Goal: Find specific page/section

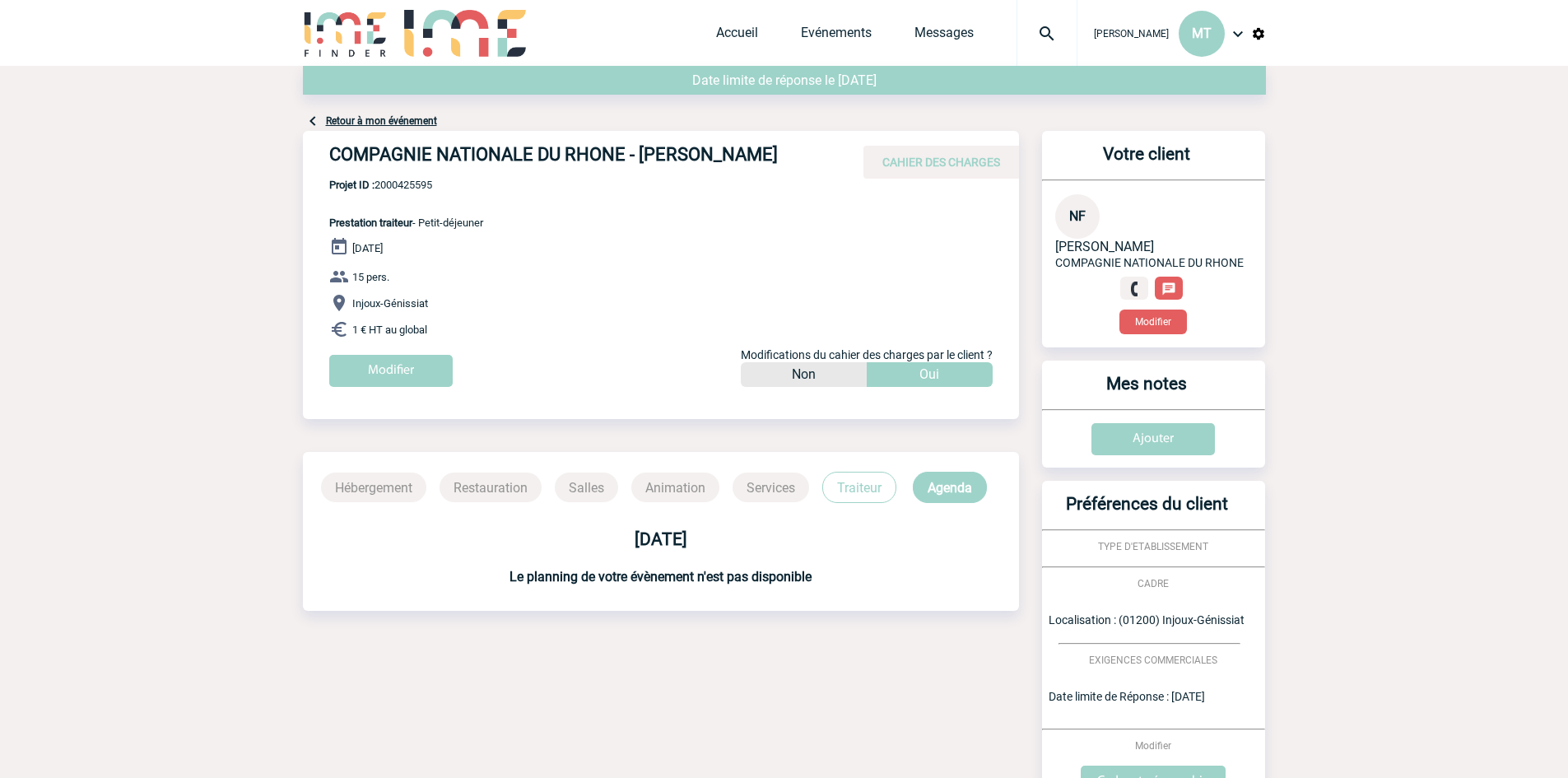
drag, startPoint x: 295, startPoint y: 102, endPoint x: 267, endPoint y: 115, distance: 30.9
click at [267, 115] on body "Maëva THEVENIN MT Accueil Evénements" at bounding box center [784, 489] width 1568 height 978
drag, startPoint x: 297, startPoint y: 5, endPoint x: 232, endPoint y: 112, distance: 125.2
click at [232, 112] on body "Maëva THEVENIN MT Accueil Evénements" at bounding box center [784, 489] width 1568 height 978
click at [302, 71] on body "Maëva THEVENIN MT Accueil Evénements" at bounding box center [784, 489] width 1568 height 978
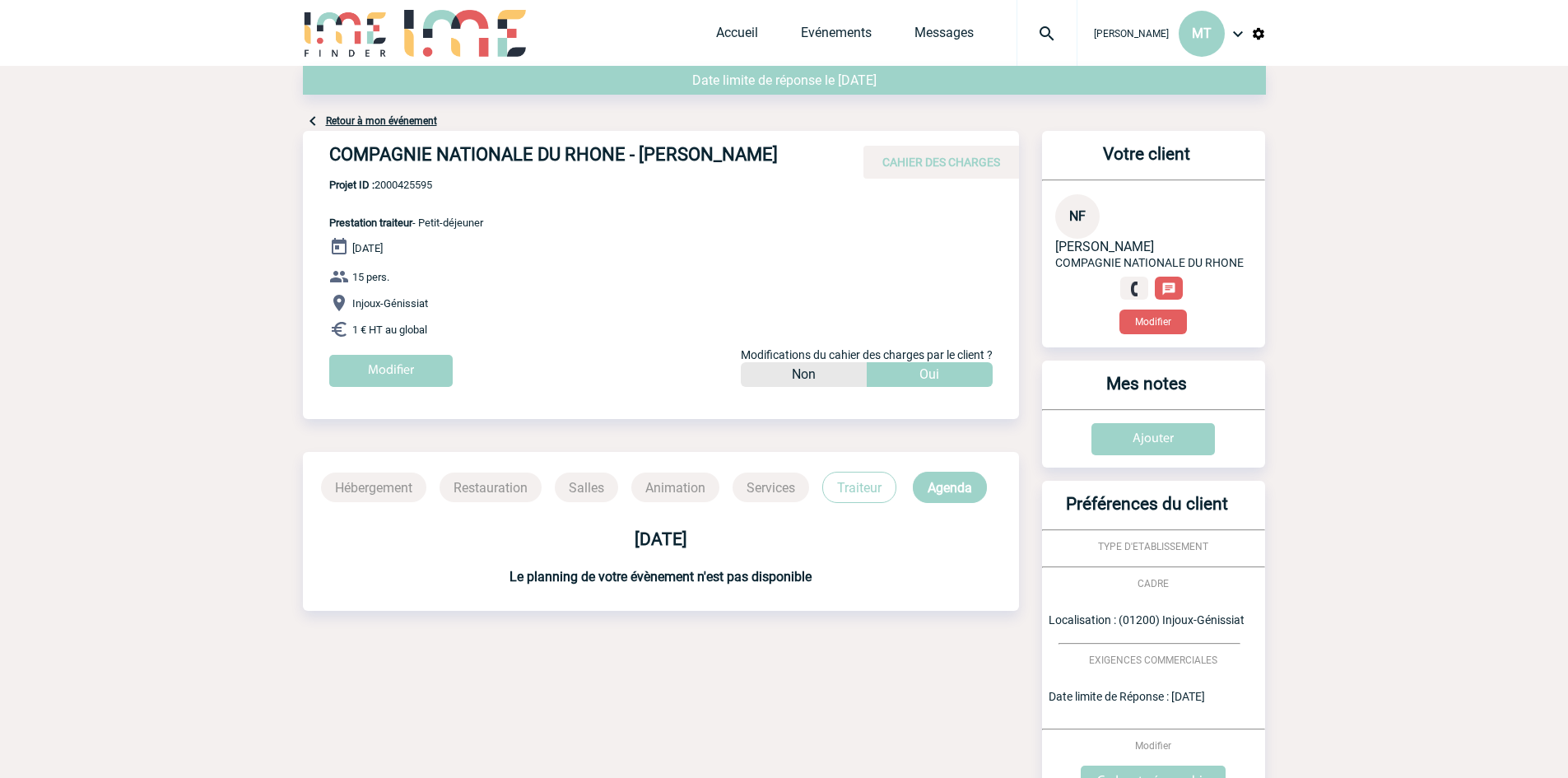
drag, startPoint x: 1034, startPoint y: 126, endPoint x: 1024, endPoint y: 114, distance: 15.6
click at [1024, 114] on div "Retour à mon événement" at bounding box center [784, 99] width 963 height 65
drag, startPoint x: 295, startPoint y: 106, endPoint x: 268, endPoint y: 117, distance: 29.2
click at [259, 119] on body "Maëva THEVENIN MT Accueil Evénements" at bounding box center [784, 489] width 1568 height 978
drag, startPoint x: 295, startPoint y: 9, endPoint x: 237, endPoint y: 35, distance: 63.6
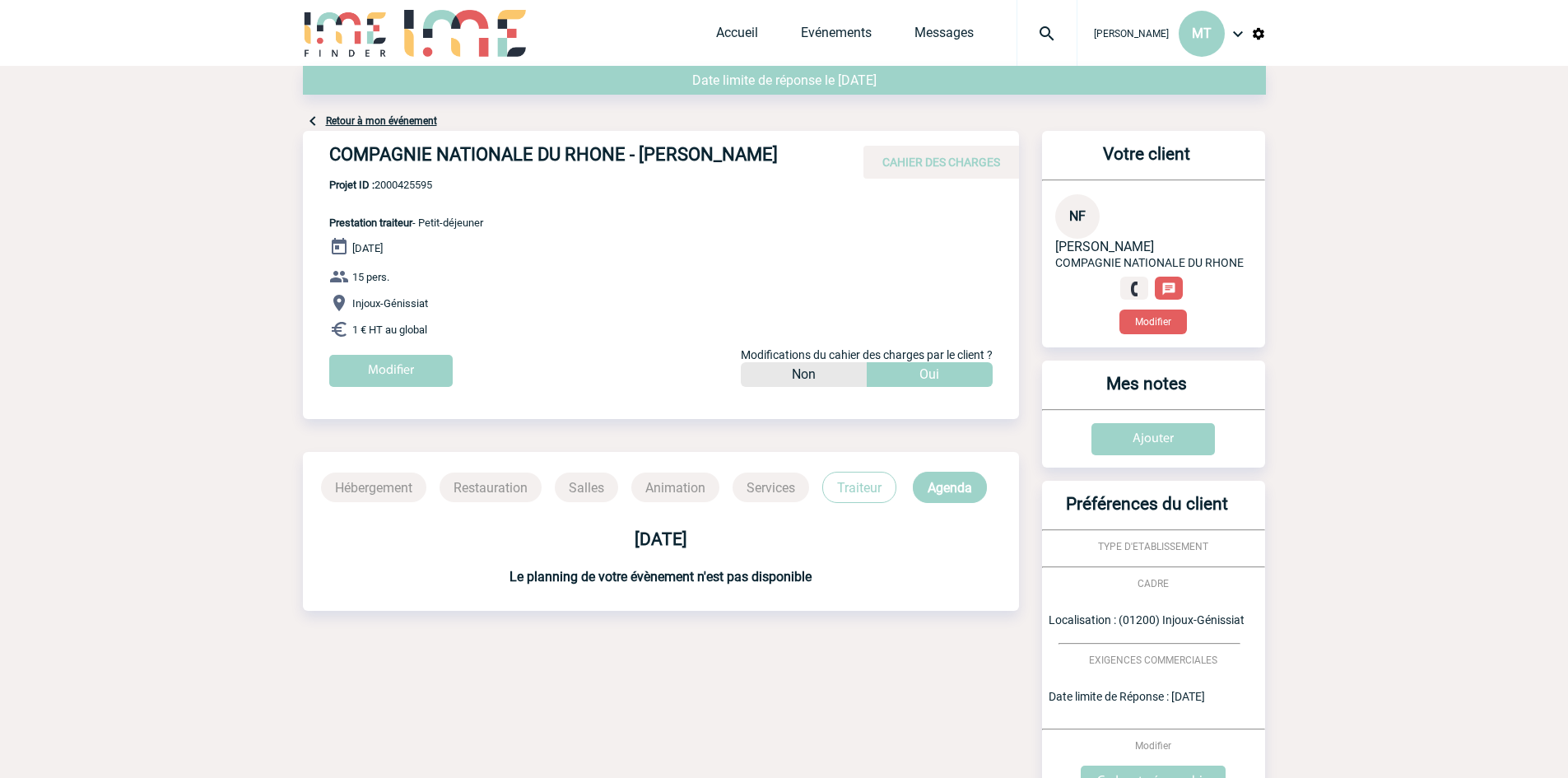
click at [237, 35] on div "Maëva THEVENIN MT Accueil Evénements" at bounding box center [784, 33] width 1568 height 66
drag, startPoint x: 696, startPoint y: 7, endPoint x: 671, endPoint y: 9, distance: 25.1
drag, startPoint x: 671, startPoint y: 9, endPoint x: 1079, endPoint y: 3, distance: 408.0
click at [1078, 5] on div "Maëva THEVENIN MT" at bounding box center [1171, 34] width 188 height 67
drag, startPoint x: 1036, startPoint y: 122, endPoint x: 1028, endPoint y: 112, distance: 12.8
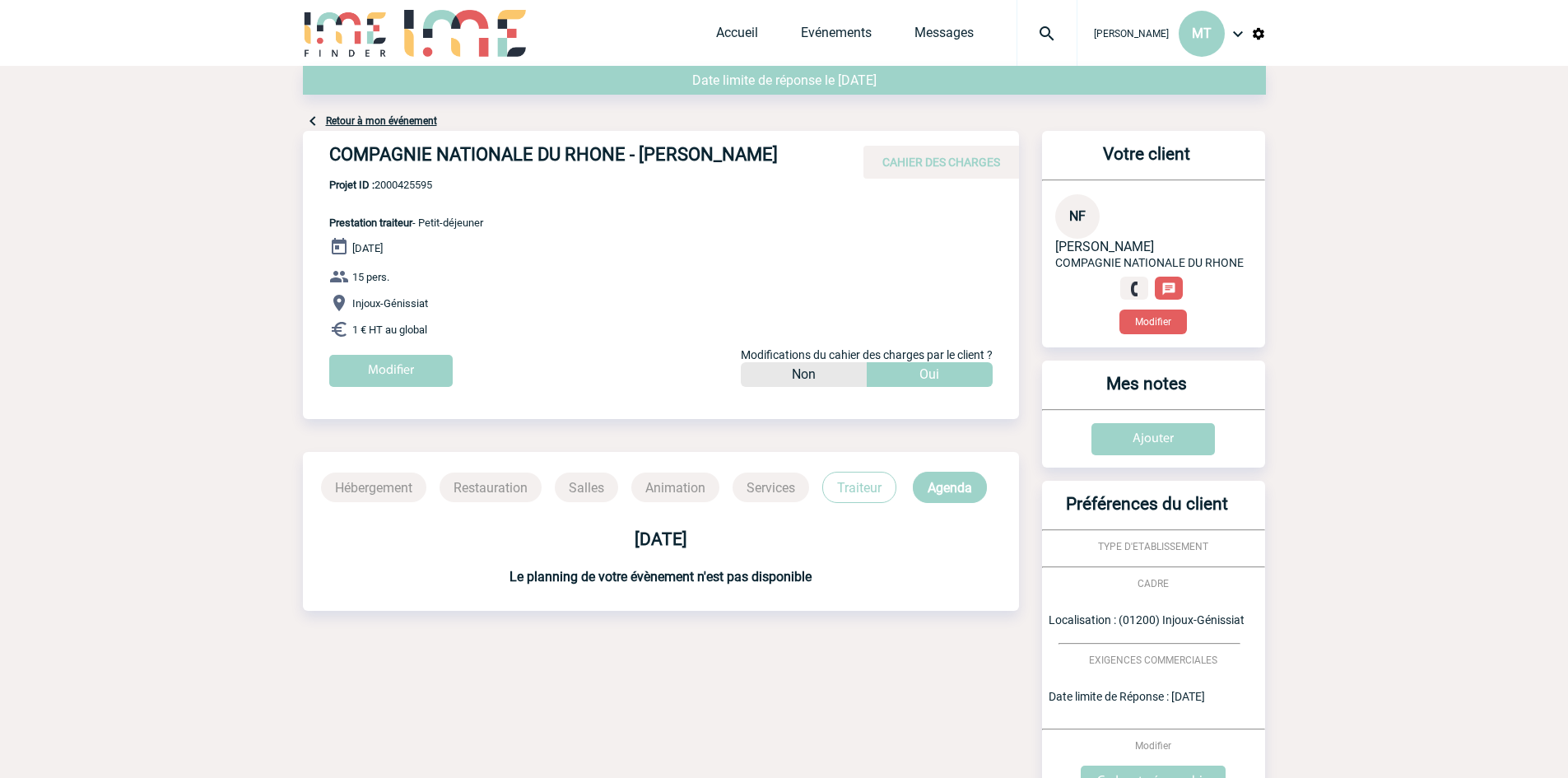
click at [1035, 112] on div "Retour à mon événement" at bounding box center [784, 99] width 963 height 65
drag, startPoint x: 301, startPoint y: 446, endPoint x: 306, endPoint y: 606, distance: 160.1
click at [303, 608] on div "COMPAGNIE NATIONALE DU RHONE - Nadège FROISSARD CAHIER DES CHARGES COMPAGNIE NA…" at bounding box center [660, 388] width 716 height 513
drag, startPoint x: 500, startPoint y: 586, endPoint x: 480, endPoint y: 594, distance: 21.5
click at [480, 594] on div "Hébergement Restauration Salles Animation Services Traiteur Agenda Aucune infor…" at bounding box center [660, 530] width 716 height 159
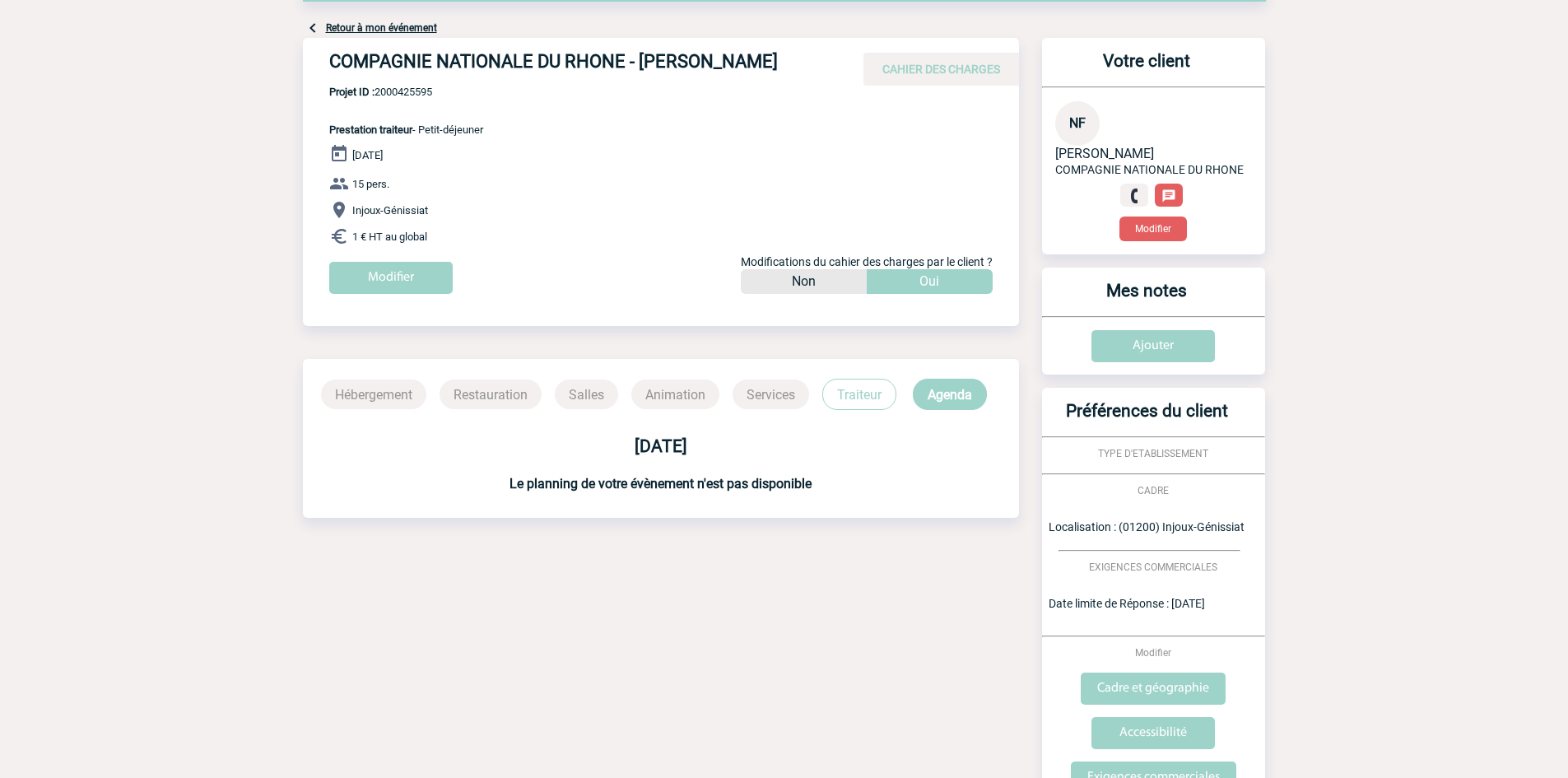
scroll to position [200, 0]
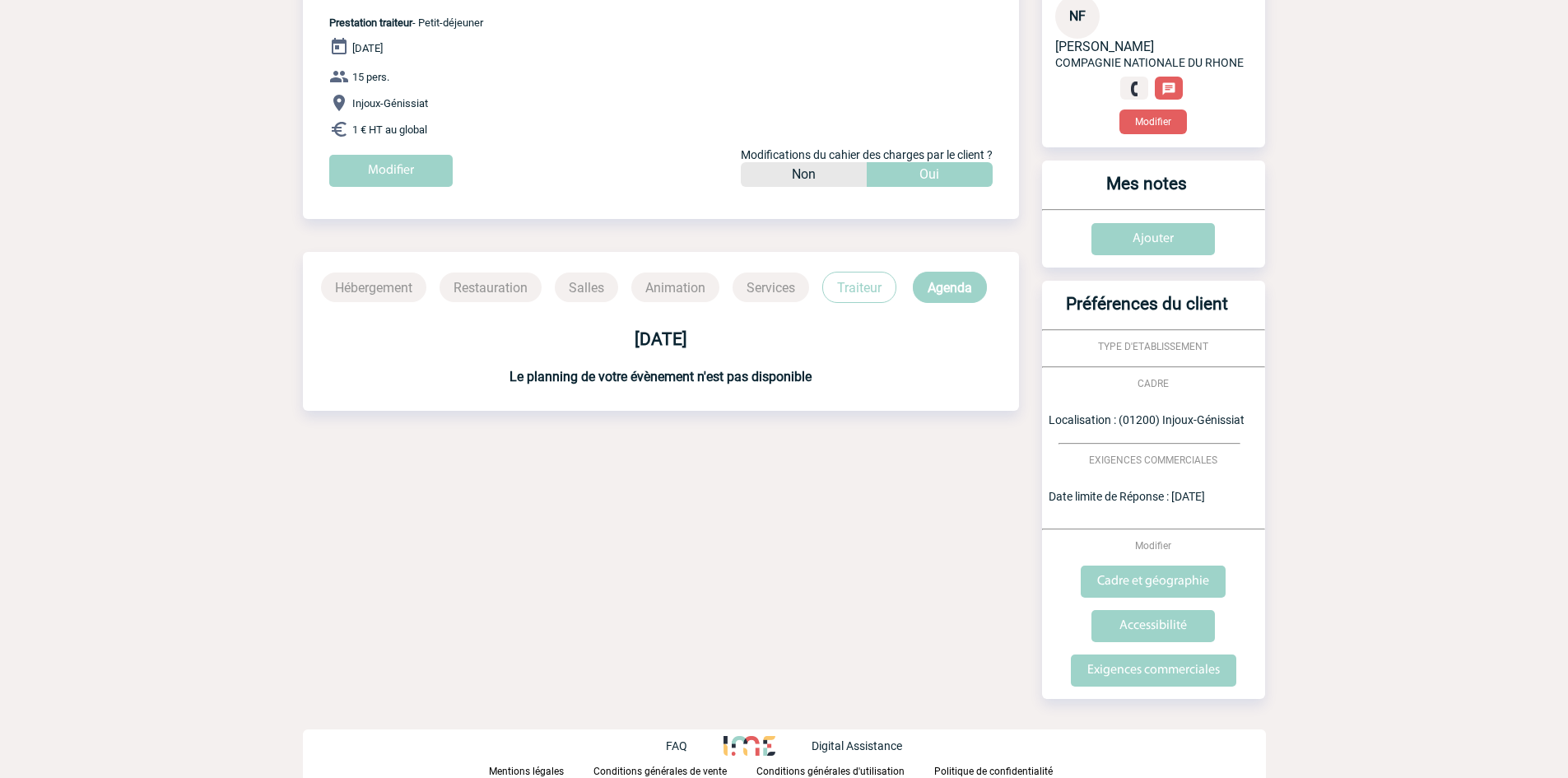
drag, startPoint x: 1043, startPoint y: 705, endPoint x: 1020, endPoint y: 701, distance: 23.3
click at [1022, 701] on div "Votre client NF Nadège FROISSARD COMPAGNIE NATIONALE DU RHONE Modifier Mes note…" at bounding box center [1143, 321] width 243 height 781
